Goal: Information Seeking & Learning: Learn about a topic

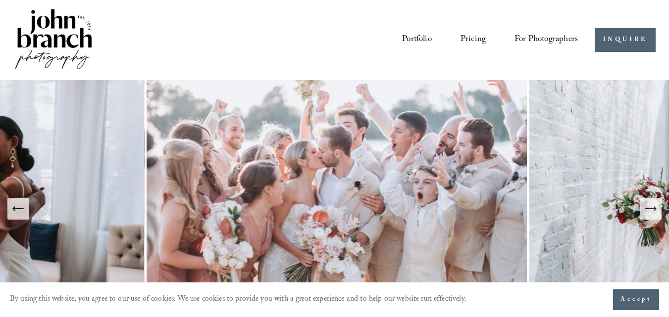
click at [474, 35] on link "Pricing" at bounding box center [473, 40] width 25 height 18
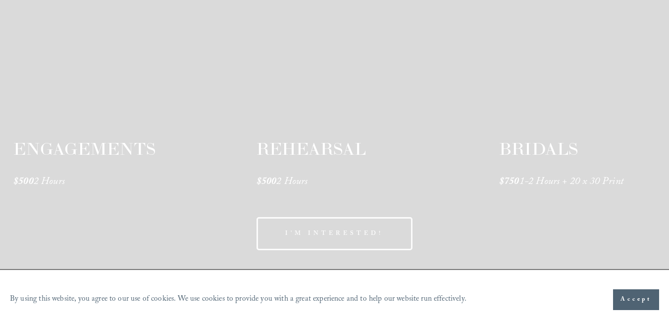
scroll to position [1650, 0]
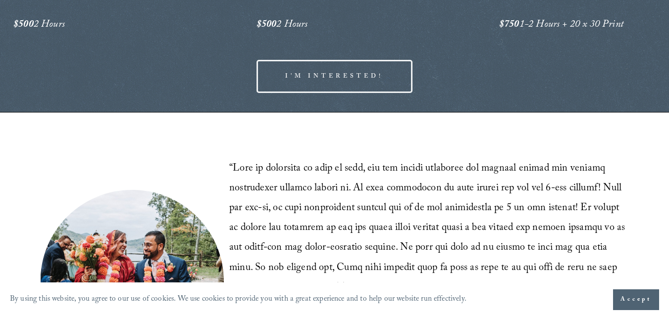
click at [521, 258] on blockquote "“ ”" at bounding box center [429, 278] width 400 height 239
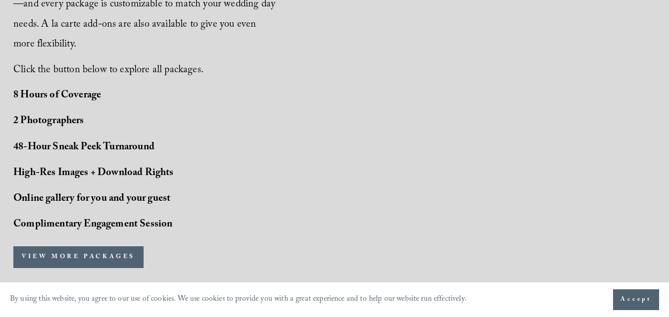
scroll to position [814, 0]
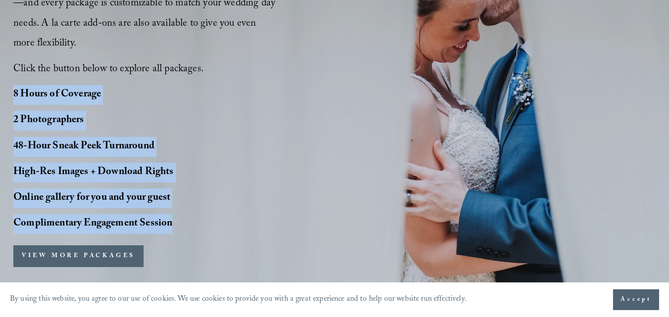
drag, startPoint x: 15, startPoint y: 94, endPoint x: 179, endPoint y: 218, distance: 205.5
click at [179, 218] on div "8 Hours of Coverage 2 Photographers 48-Hour Sneak Peek Turnaround High-Res Imag…" at bounding box center [105, 159] width 184 height 149
copy div "8 Hours of Coverage 2 Photographers 48-Hour Sneak Peek Turnaround High-Res Imag…"
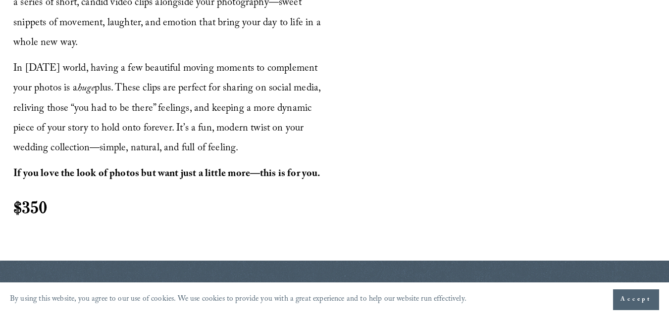
scroll to position [1301, 0]
